Goal: Task Accomplishment & Management: Use online tool/utility

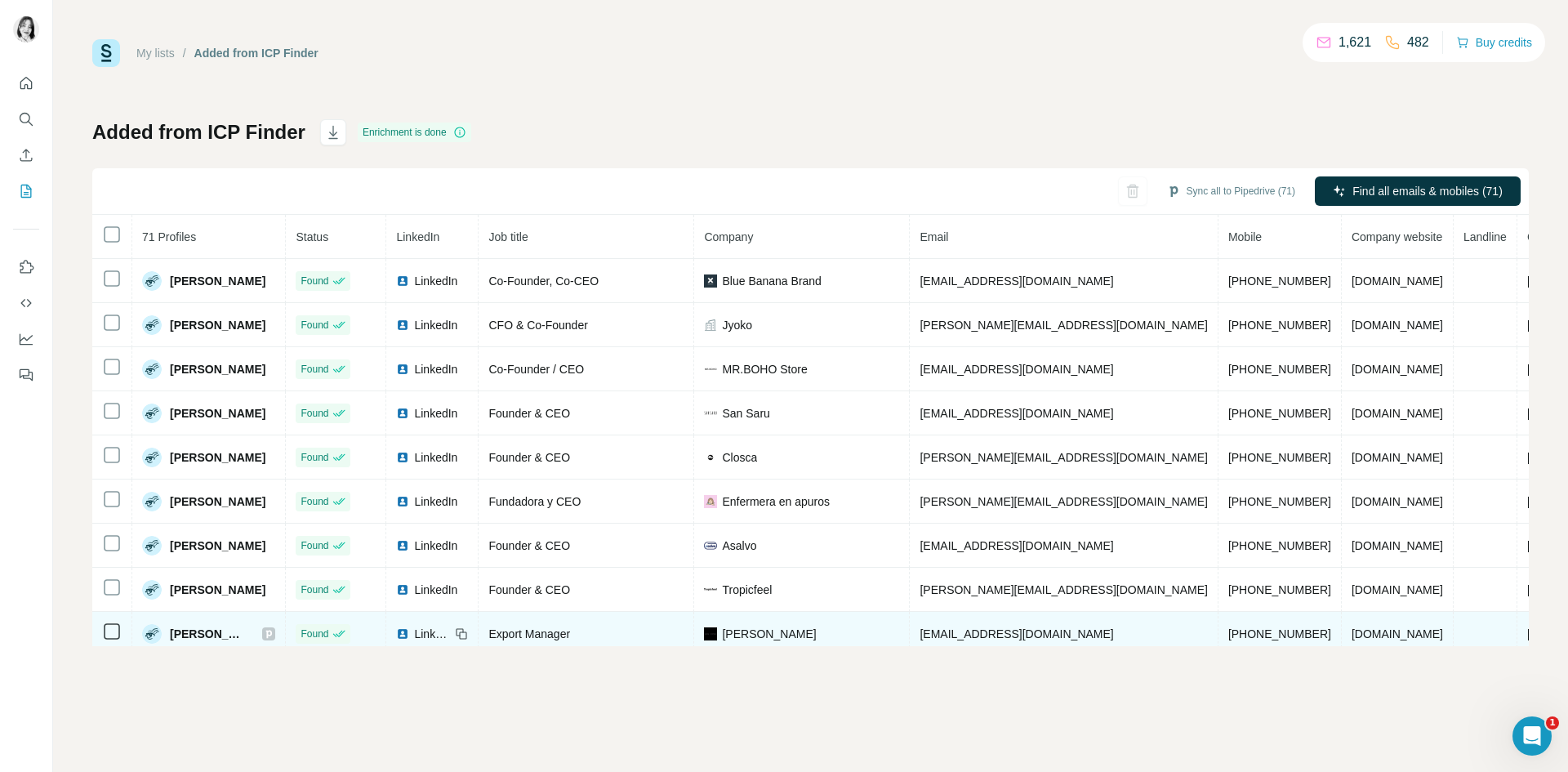
click at [772, 637] on span "[PERSON_NAME]" at bounding box center [768, 634] width 94 height 16
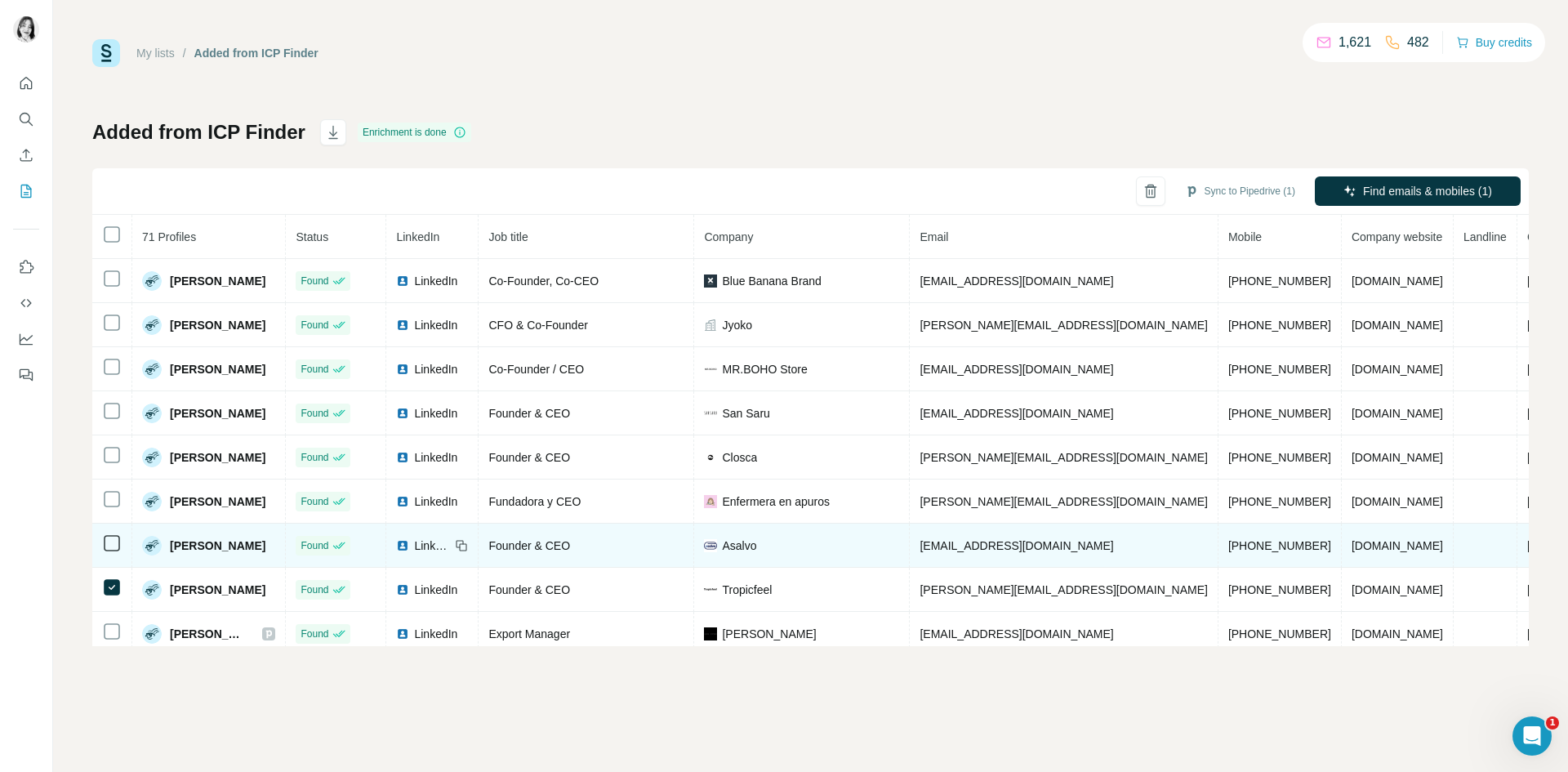
click at [110, 558] on td at bounding box center [112, 546] width 40 height 45
click at [111, 552] on icon at bounding box center [112, 544] width 20 height 20
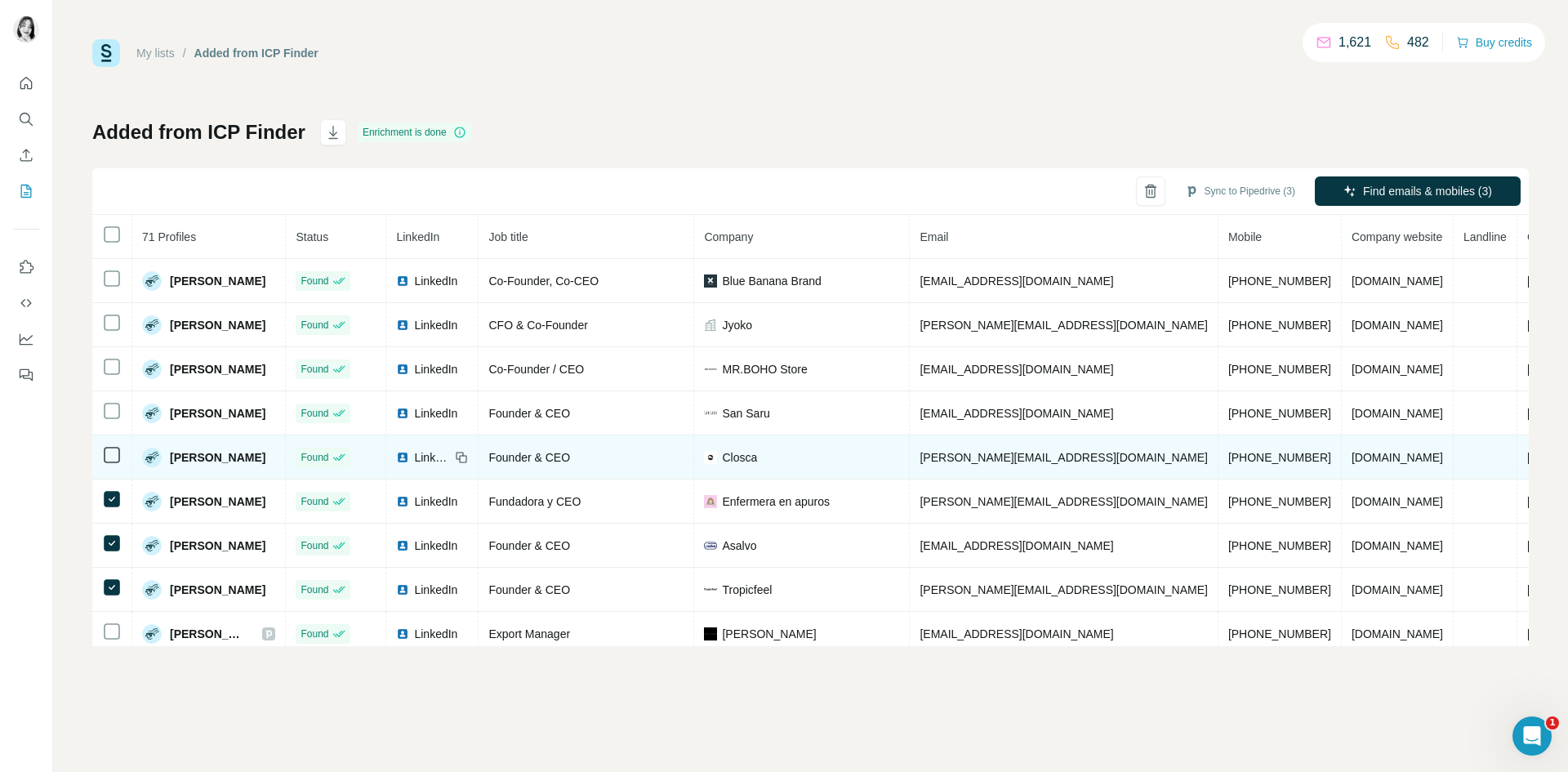
click at [110, 464] on td at bounding box center [112, 458] width 40 height 45
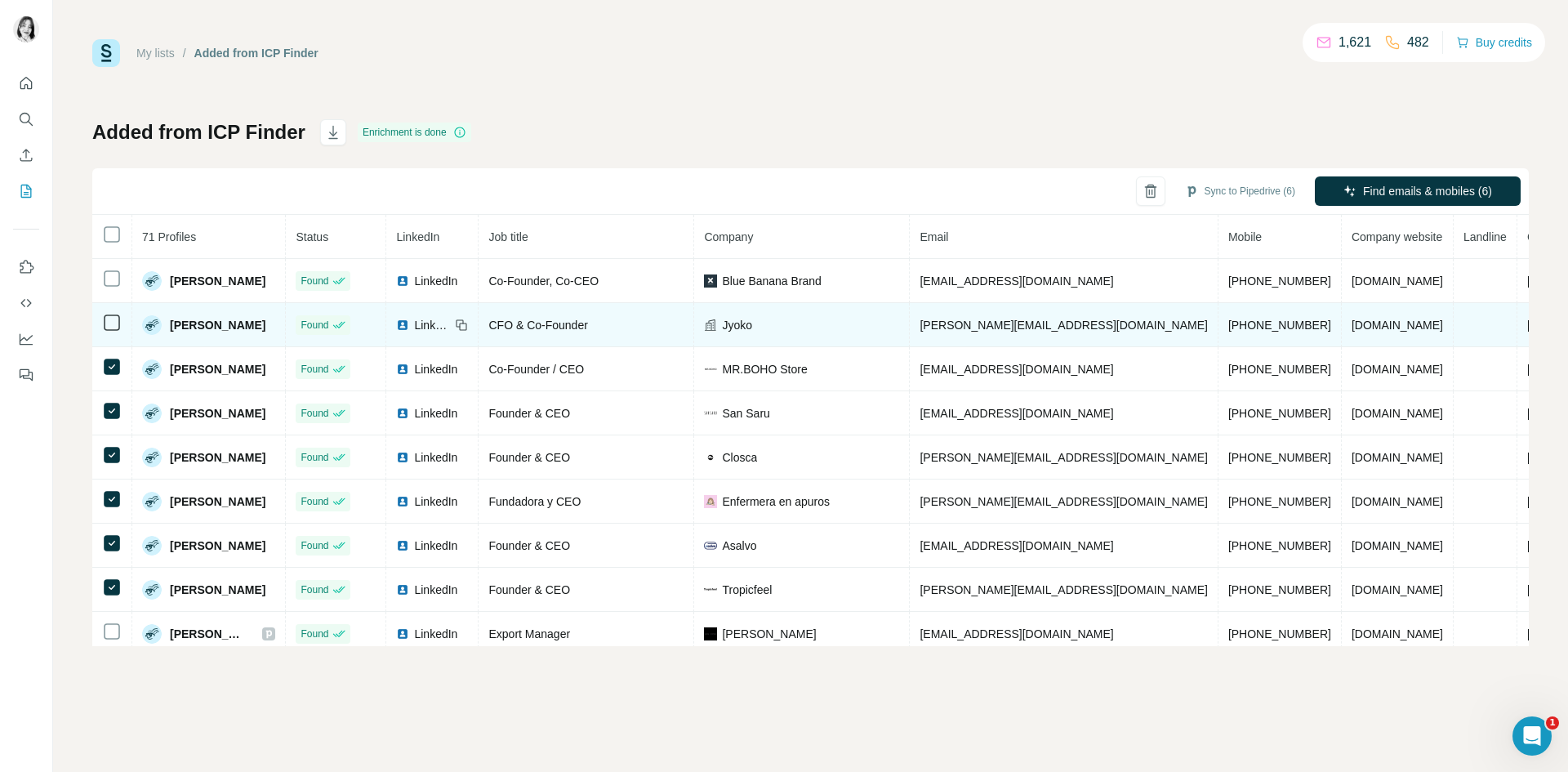
click at [108, 332] on icon at bounding box center [112, 323] width 20 height 20
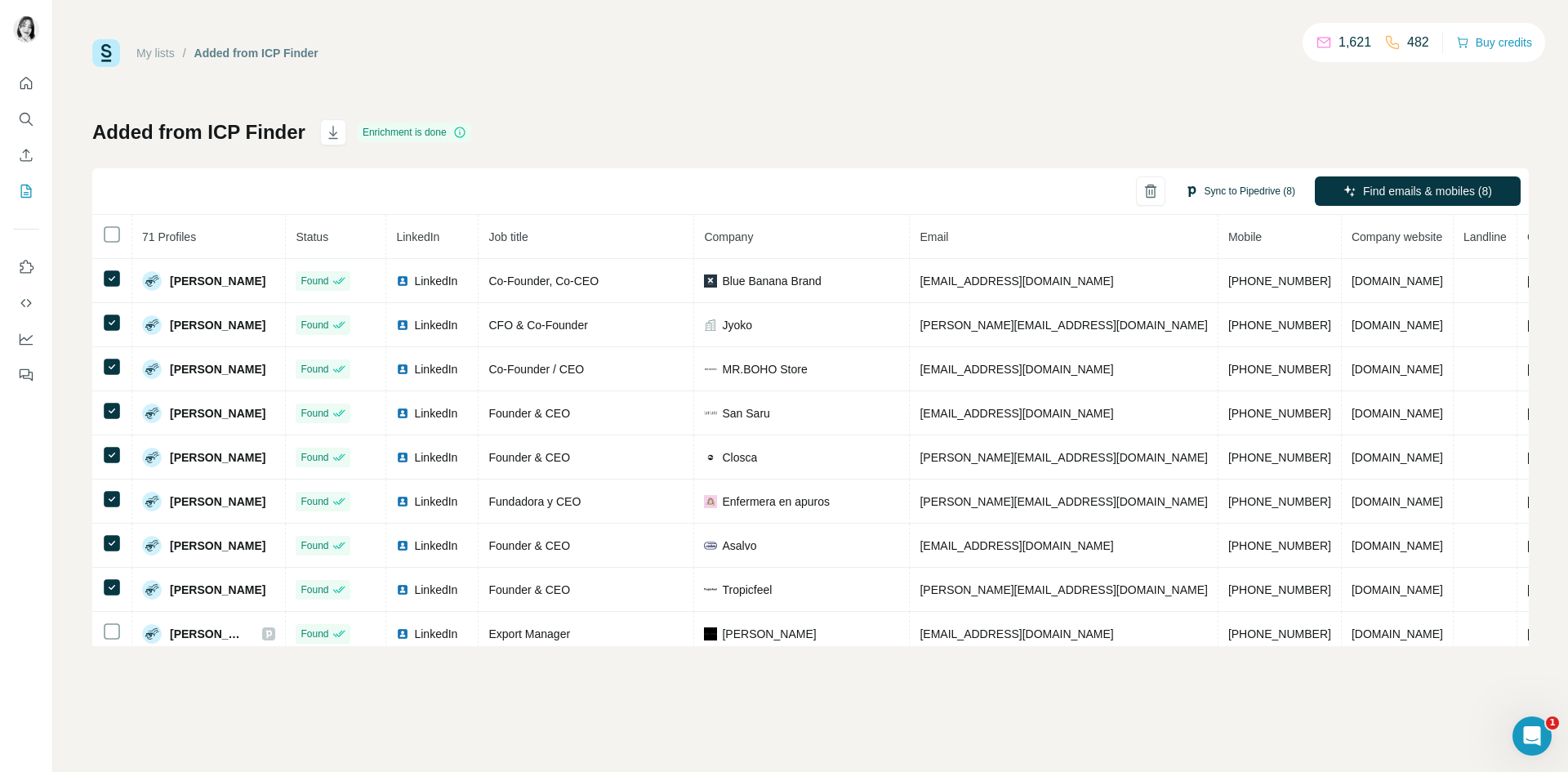
click at [1268, 185] on button "Sync to Pipedrive (8)" at bounding box center [1239, 192] width 133 height 25
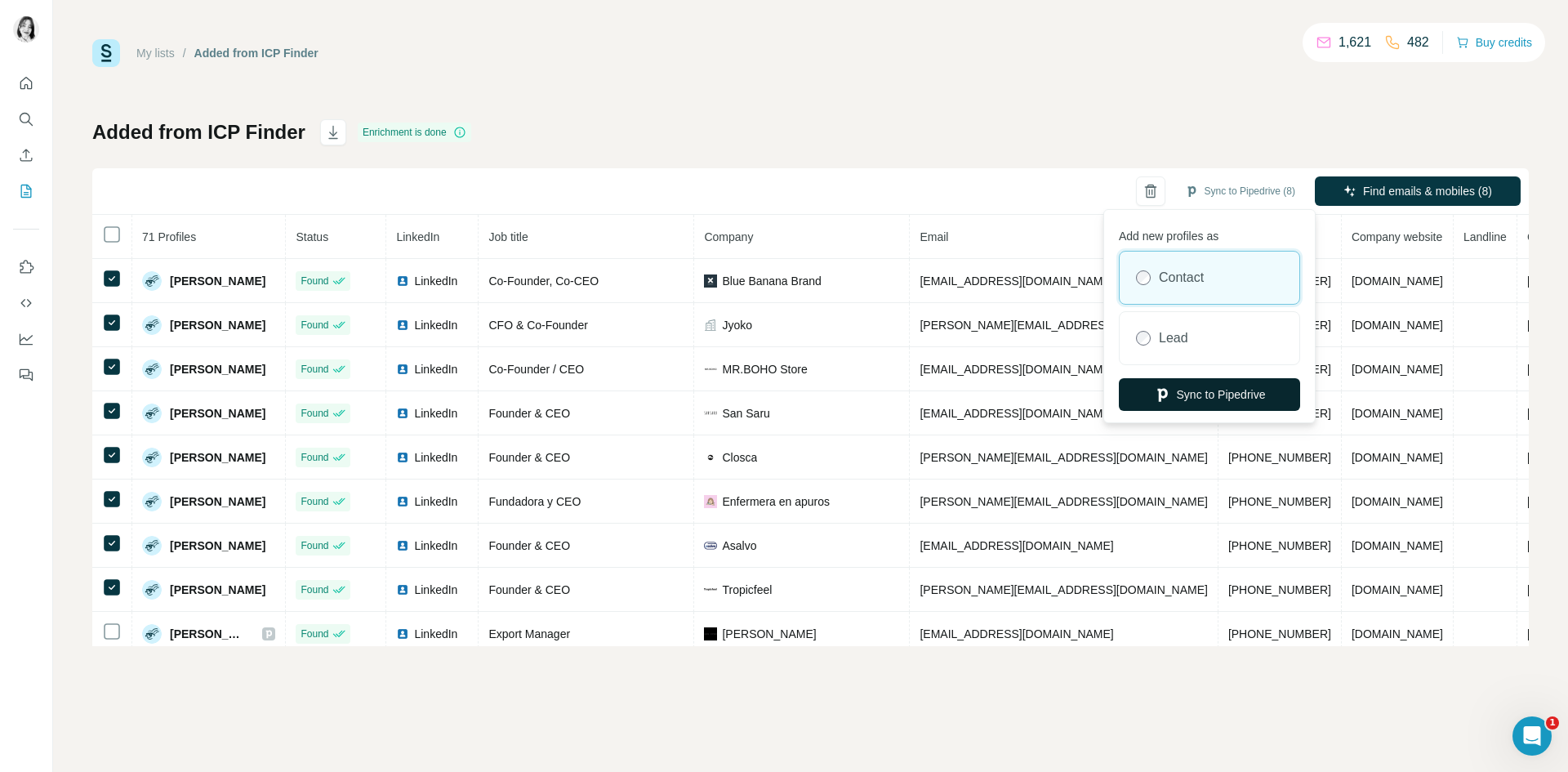
click at [1238, 402] on button "Sync to Pipedrive" at bounding box center [1210, 394] width 182 height 33
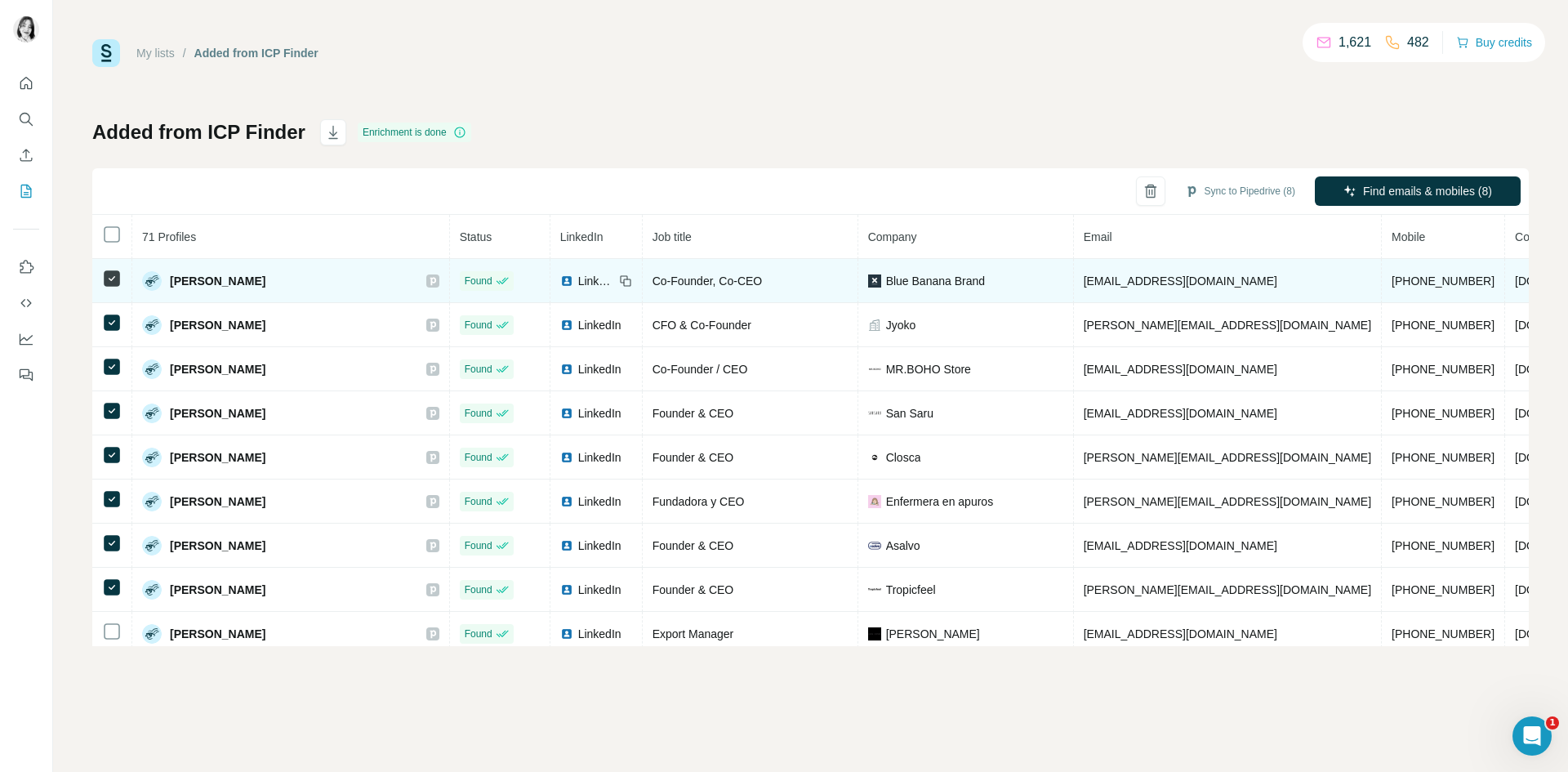
click at [578, 279] on span "LinkedIn" at bounding box center [596, 281] width 36 height 16
click at [578, 280] on span "LinkedIn" at bounding box center [596, 281] width 36 height 16
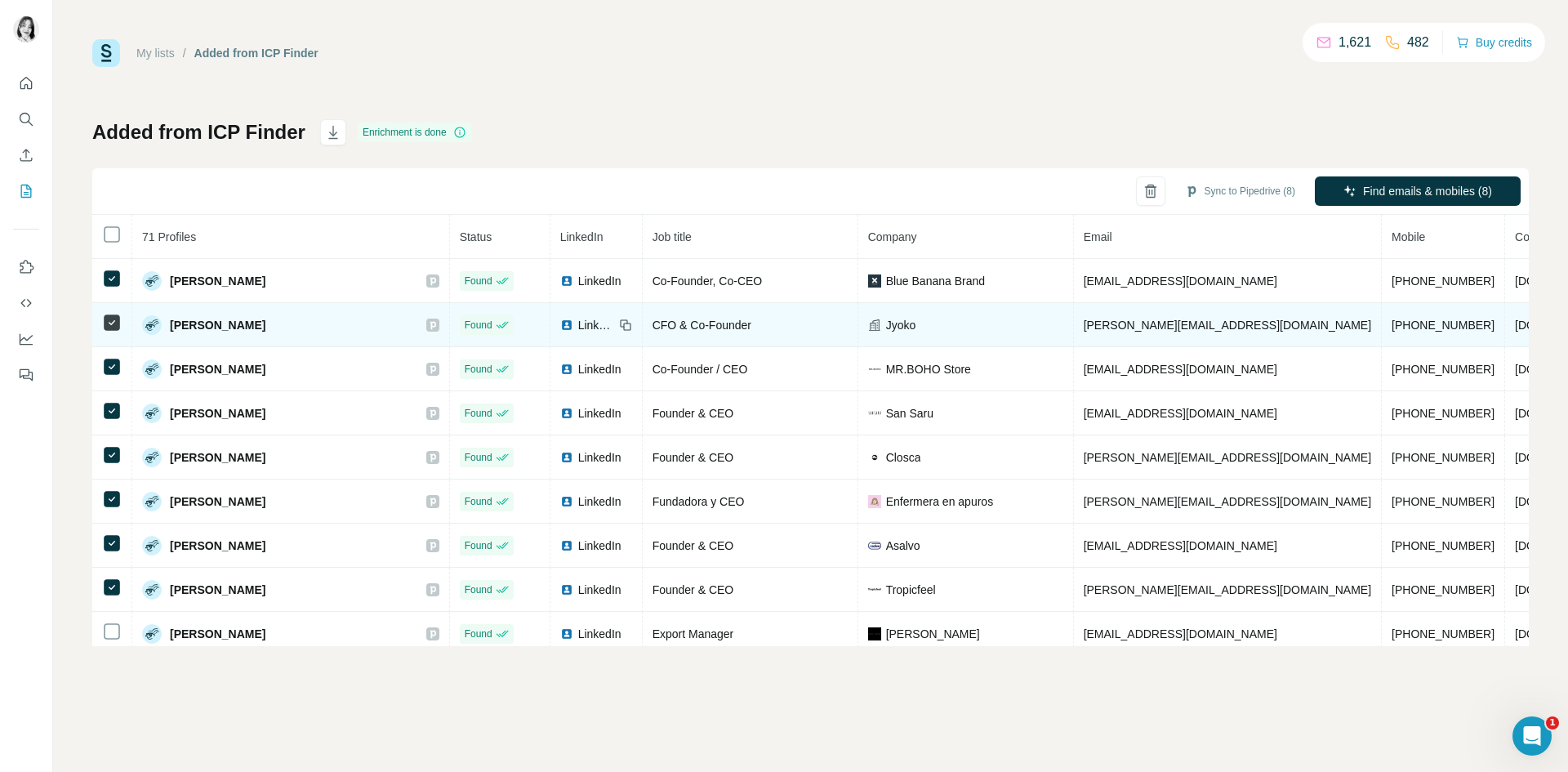
click at [551, 315] on td "LinkedIn" at bounding box center [597, 325] width 93 height 45
click at [560, 324] on div "LinkedIn" at bounding box center [587, 325] width 54 height 16
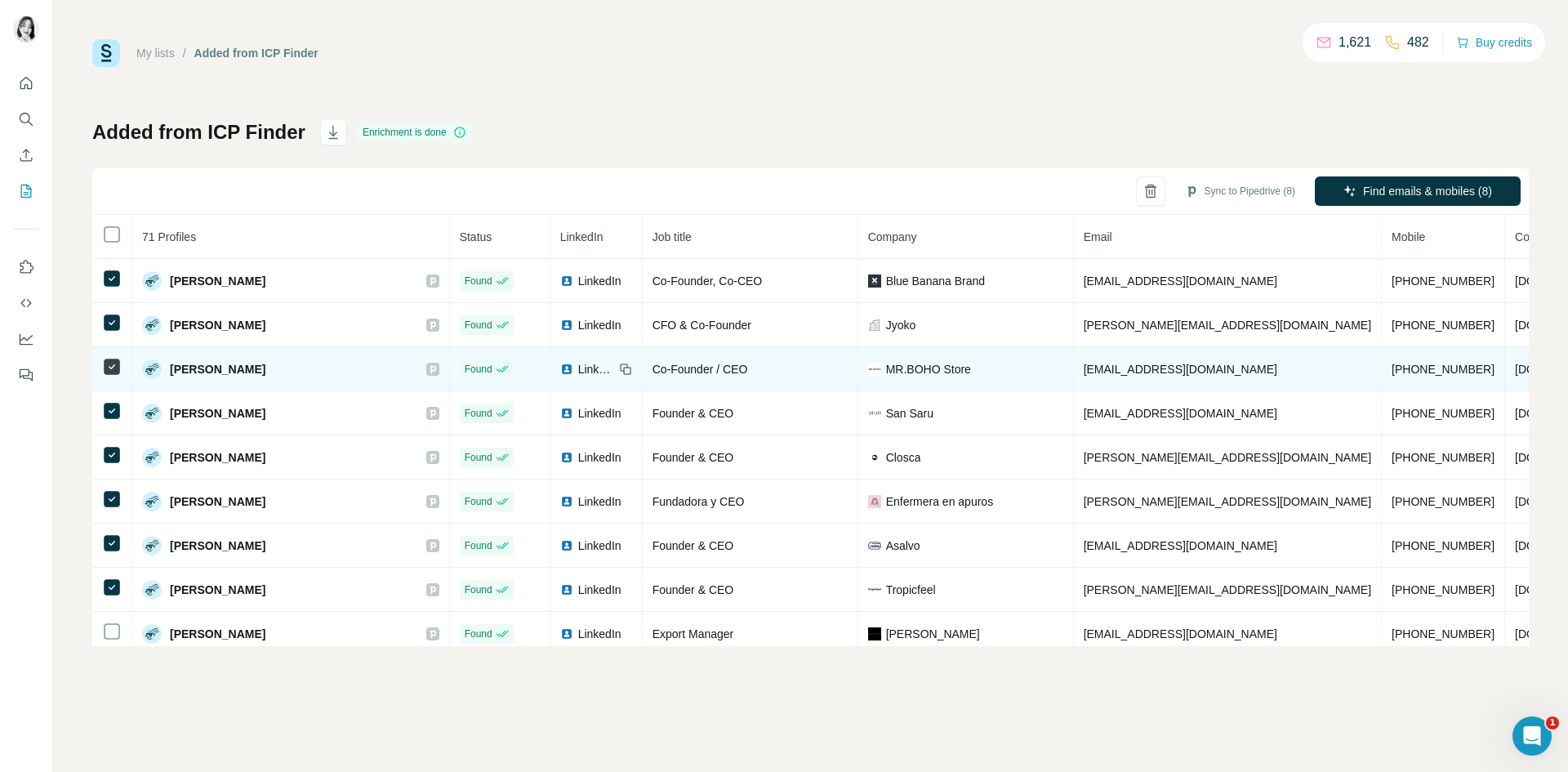
click at [578, 368] on span "LinkedIn" at bounding box center [596, 369] width 36 height 16
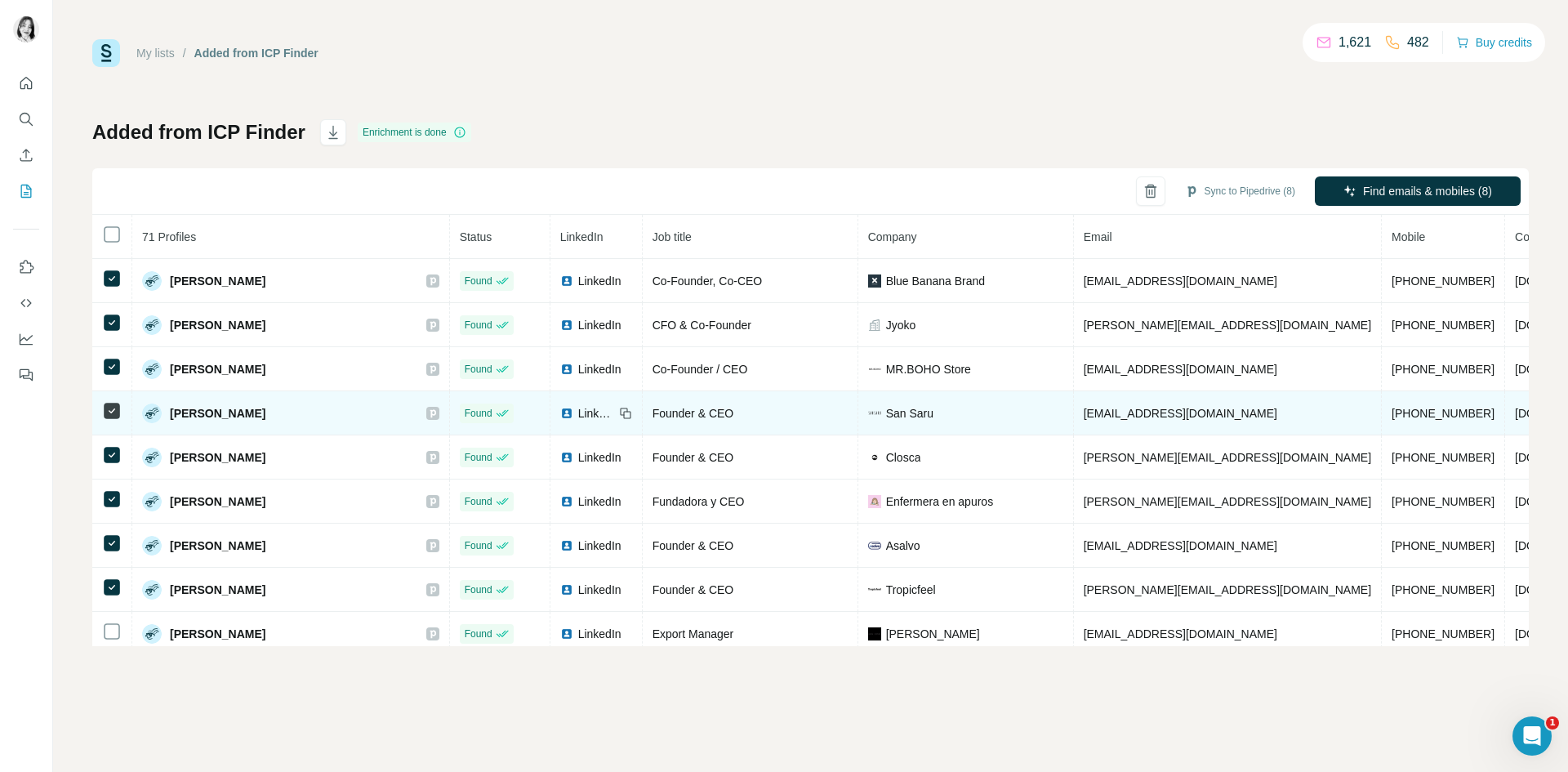
click at [578, 418] on span "LinkedIn" at bounding box center [596, 414] width 36 height 16
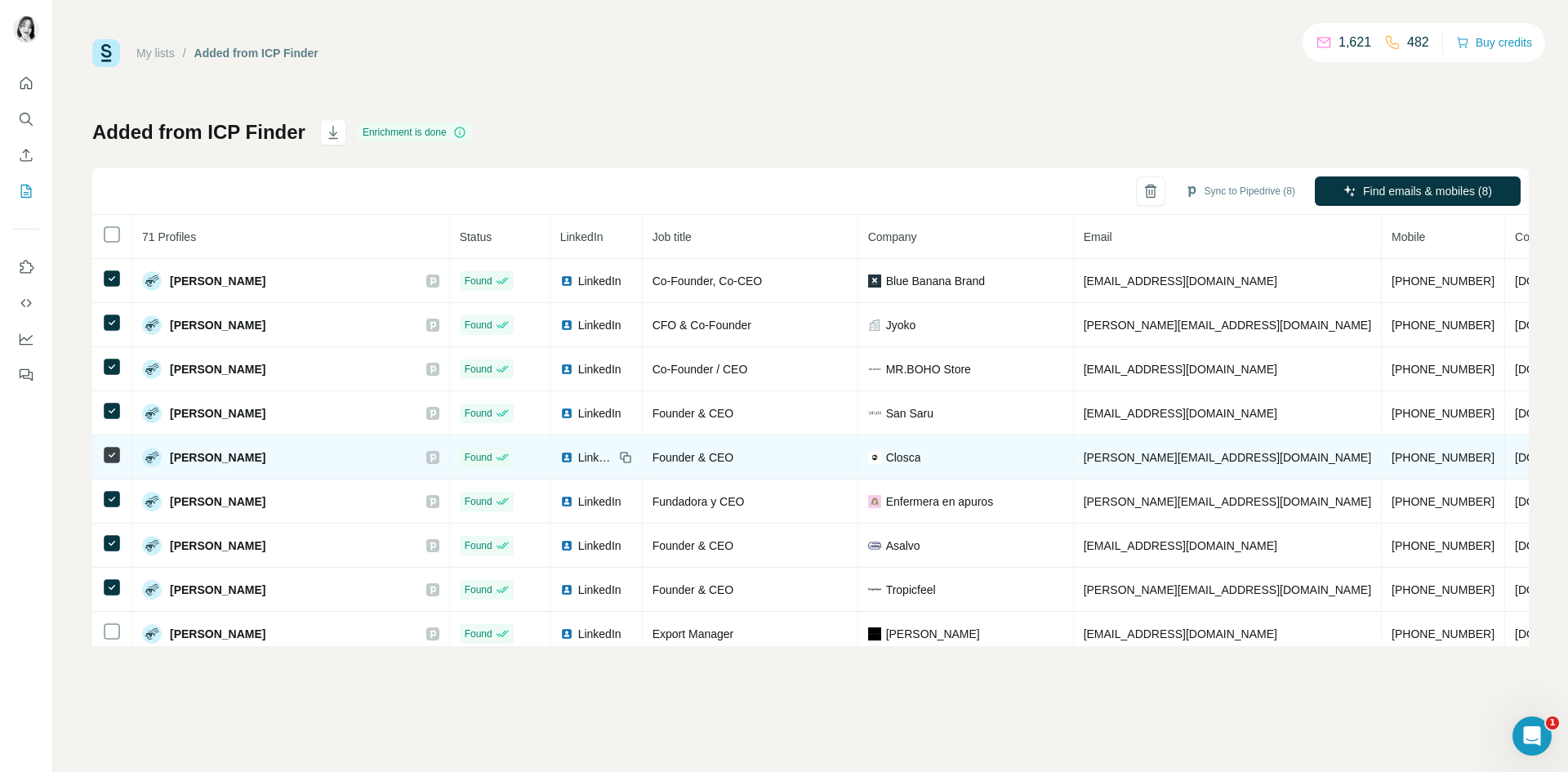
click at [578, 454] on span "LinkedIn" at bounding box center [596, 457] width 36 height 16
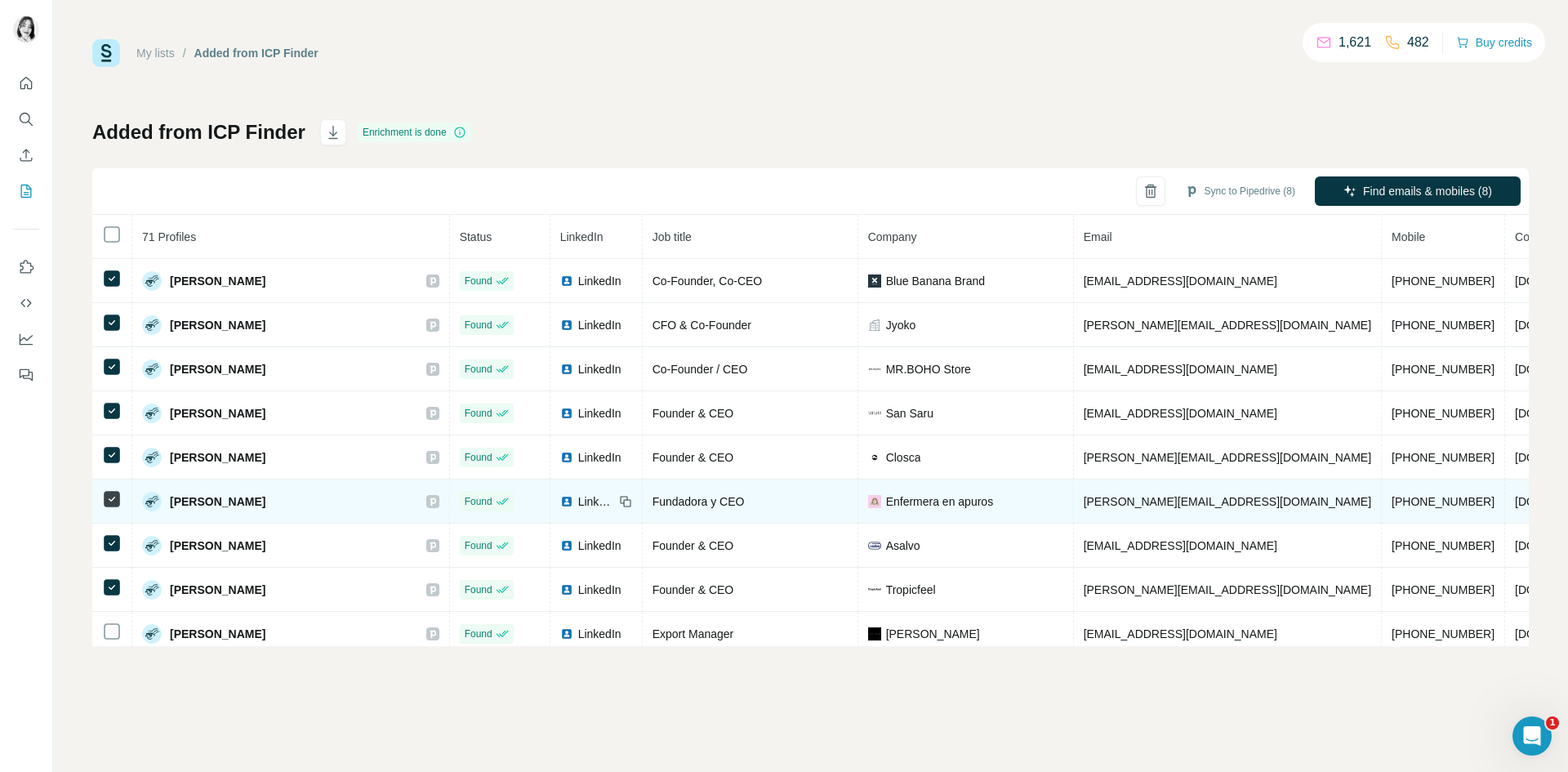
click at [578, 497] on span "LinkedIn" at bounding box center [596, 502] width 36 height 16
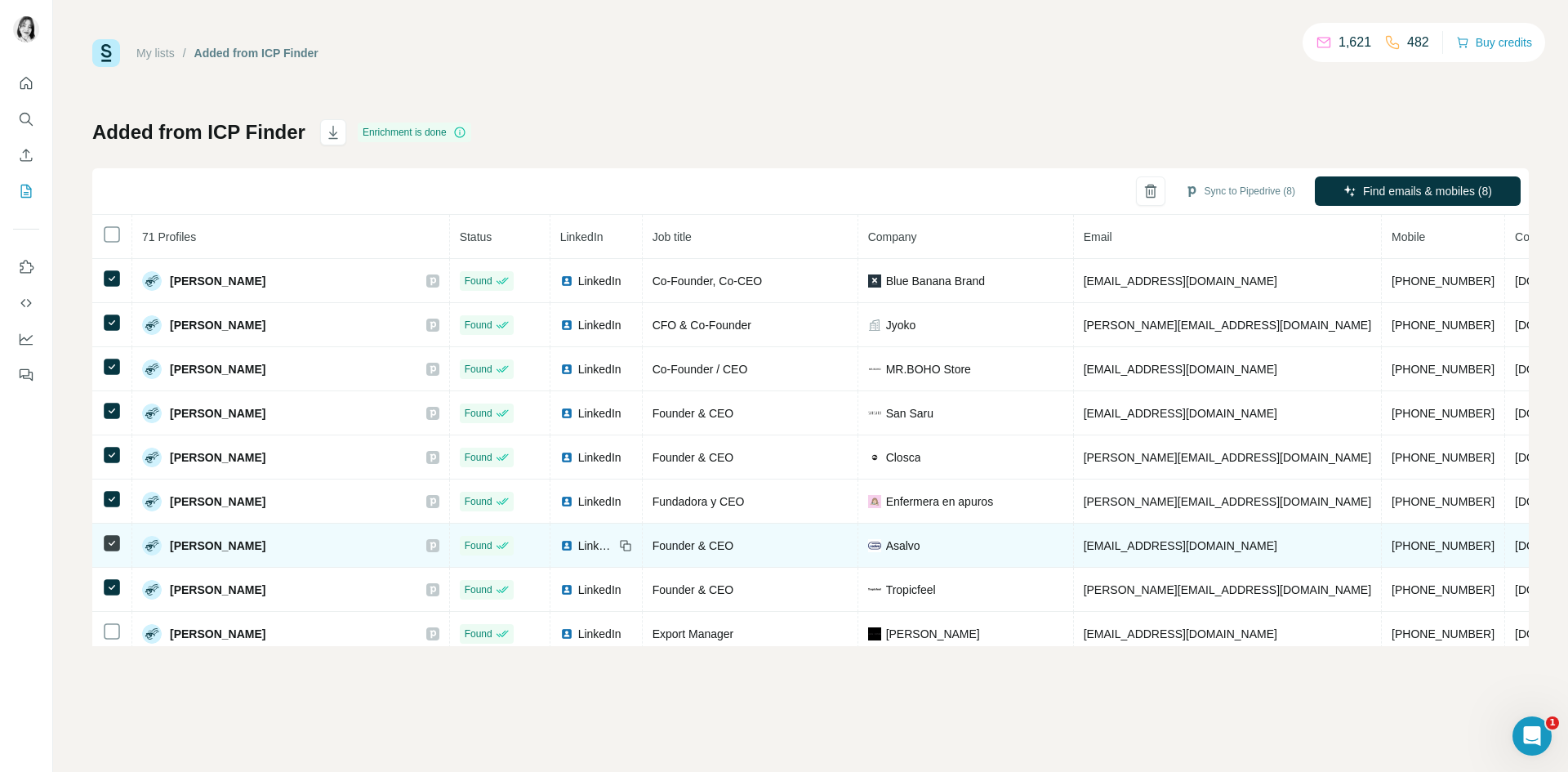
click at [578, 549] on span "LinkedIn" at bounding box center [596, 546] width 36 height 16
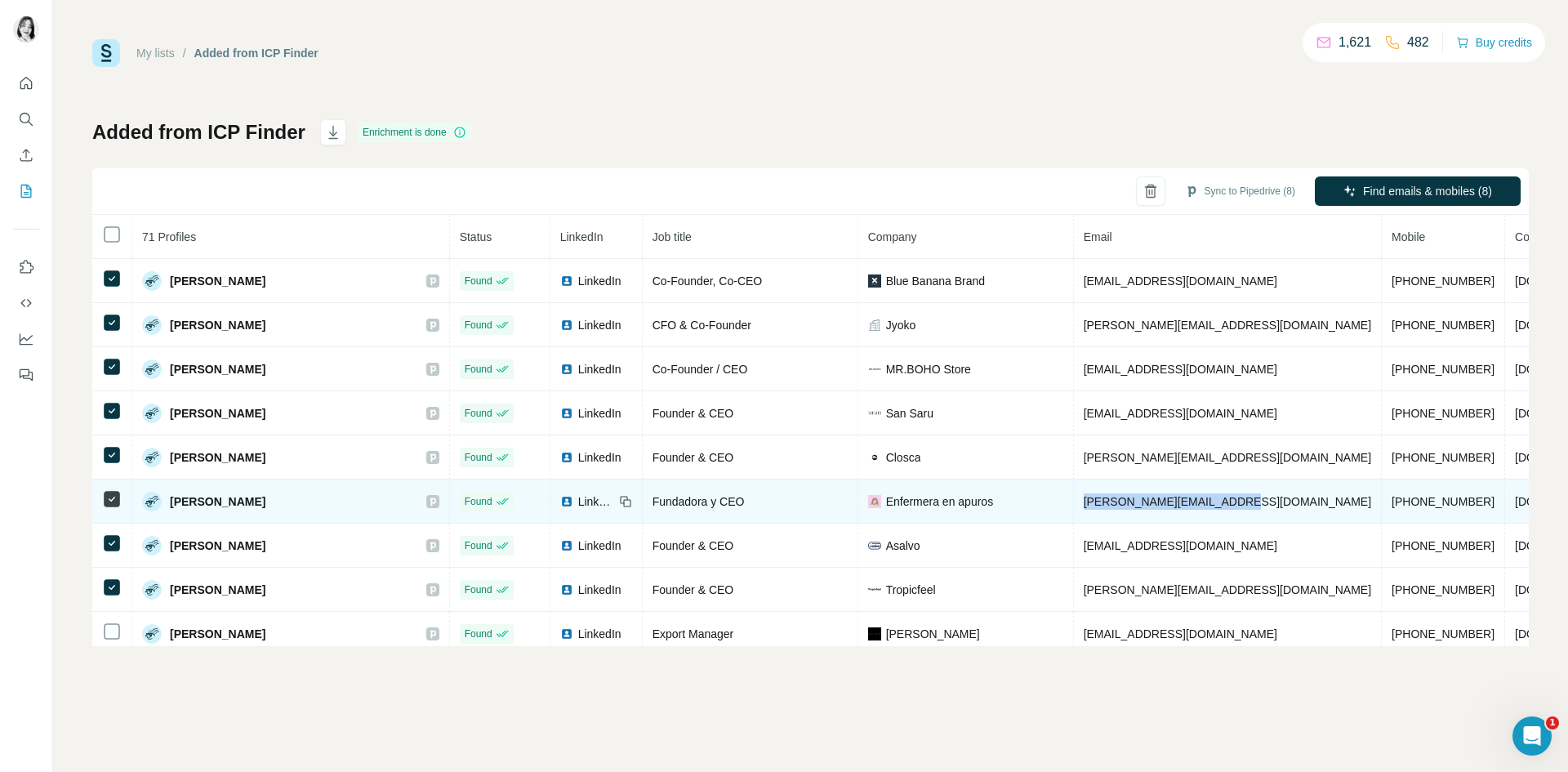
drag, startPoint x: 995, startPoint y: 497, endPoint x: 1188, endPoint y: 513, distance: 193.7
click at [1188, 513] on td "[PERSON_NAME][EMAIL_ADDRESS][DOMAIN_NAME]" at bounding box center [1229, 502] width 308 height 45
copy span "[PERSON_NAME][EMAIL_ADDRESS][DOMAIN_NAME]"
click at [1197, 501] on td "[PERSON_NAME][EMAIL_ADDRESS][DOMAIN_NAME]" at bounding box center [1229, 502] width 308 height 45
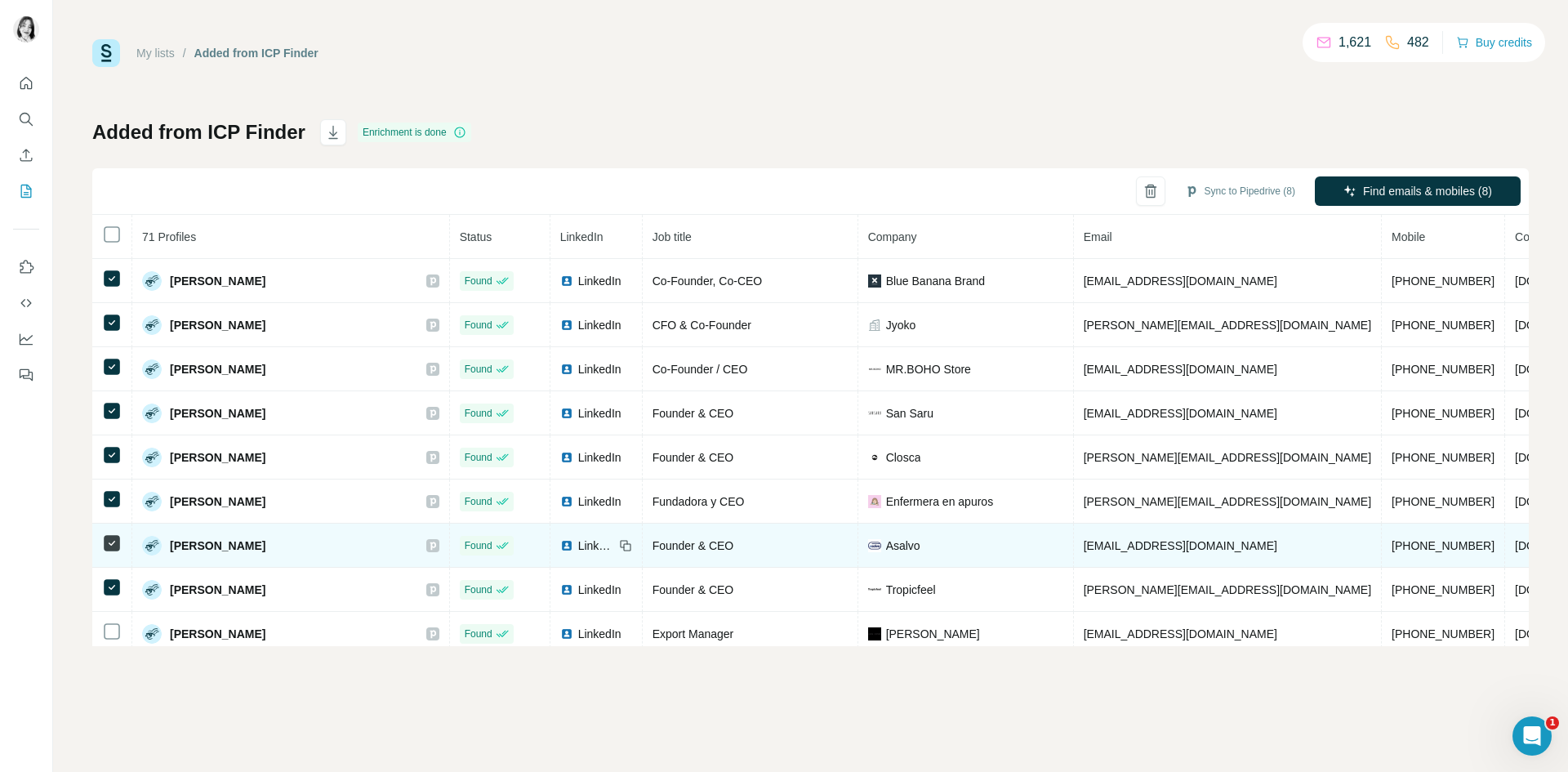
click at [578, 544] on span "LinkedIn" at bounding box center [596, 546] width 36 height 16
click at [578, 549] on span "LinkedIn" at bounding box center [596, 546] width 36 height 16
drag, startPoint x: 1144, startPoint y: 539, endPoint x: 1000, endPoint y: 554, distance: 144.8
click at [1074, 554] on td "[EMAIL_ADDRESS][DOMAIN_NAME]" at bounding box center [1229, 546] width 308 height 45
copy span "[EMAIL_ADDRESS][DOMAIN_NAME]"
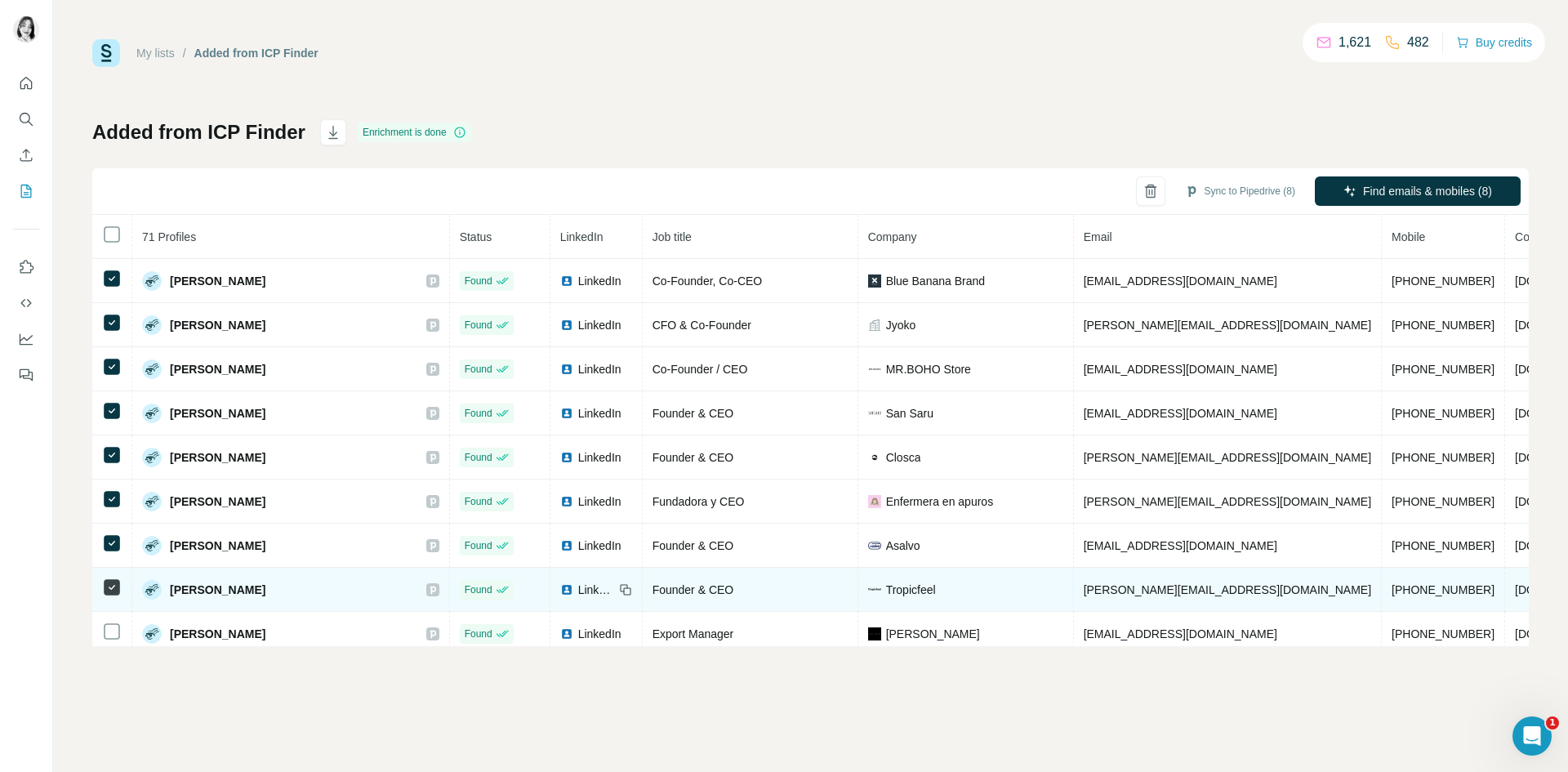
click at [578, 594] on span "LinkedIn" at bounding box center [596, 590] width 36 height 16
